Goal: Go to known website: Access a specific website the user already knows

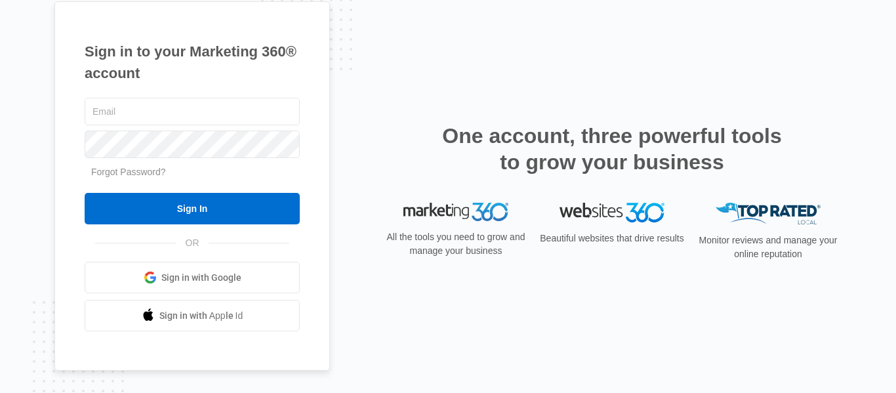
type input "[PERSON_NAME][EMAIL_ADDRESS][DOMAIN_NAME]"
click at [0, 392] on nordpass-portal at bounding box center [0, 393] width 0 height 0
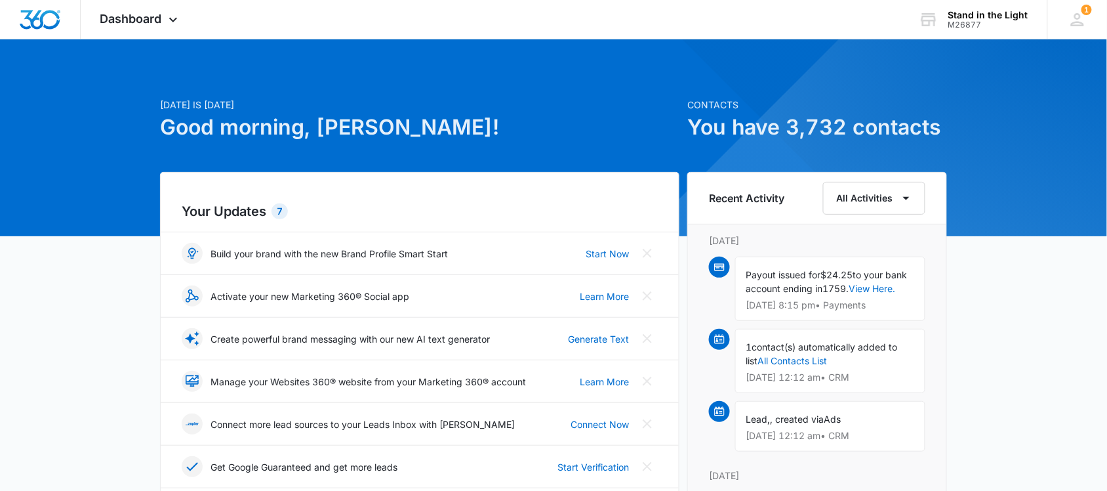
click at [169, 20] on icon at bounding box center [173, 23] width 16 height 16
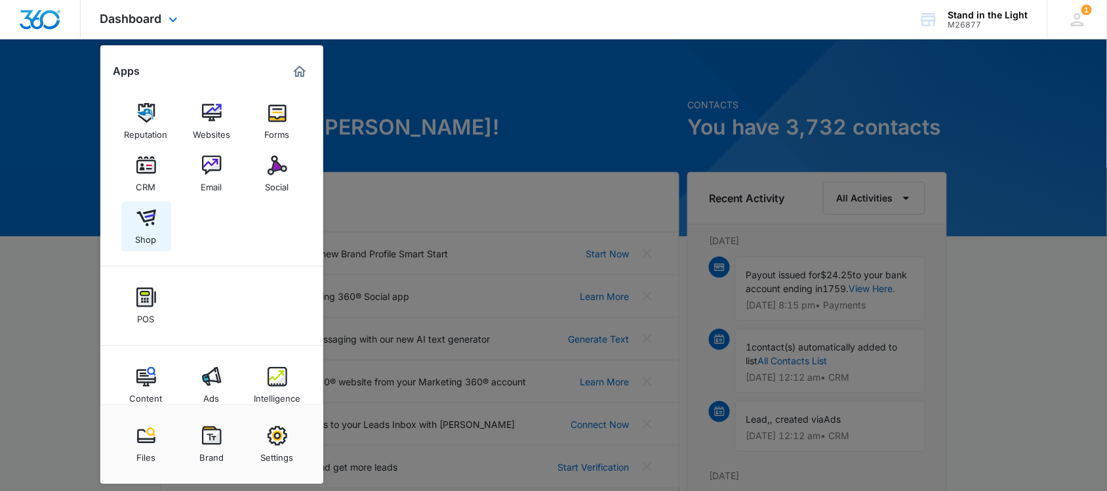
click at [141, 216] on img at bounding box center [146, 218] width 20 height 20
